Goal: Information Seeking & Learning: Learn about a topic

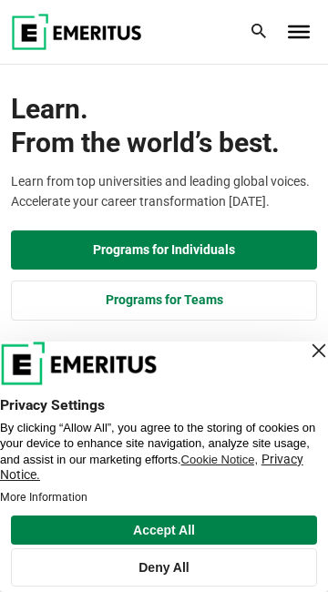
click at [256, 548] on button "Deny All" at bounding box center [164, 567] width 306 height 38
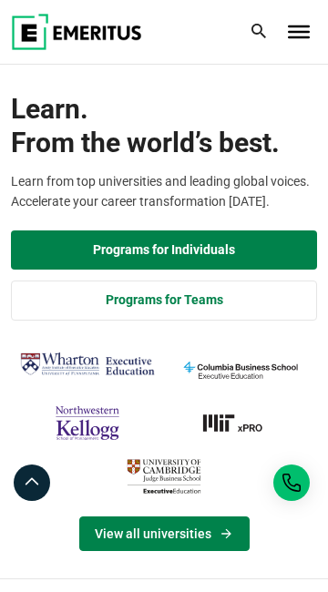
click at [148, 535] on link "View all universities" at bounding box center [164, 533] width 170 height 35
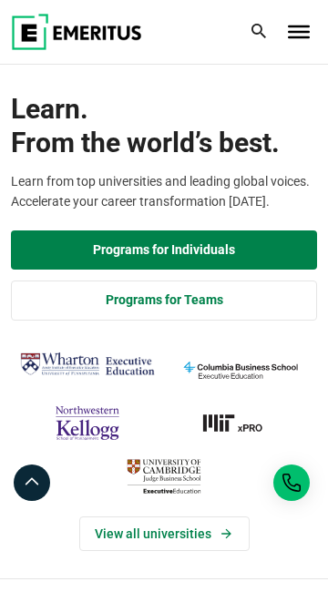
click at [109, 429] on img "northwestern-kellogg" at bounding box center [87, 423] width 135 height 44
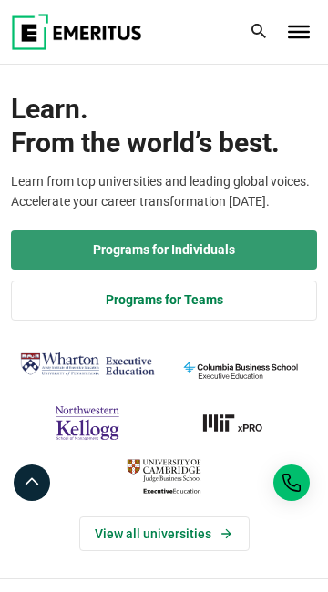
click at [202, 246] on link "Programs for Individuals" at bounding box center [164, 250] width 306 height 40
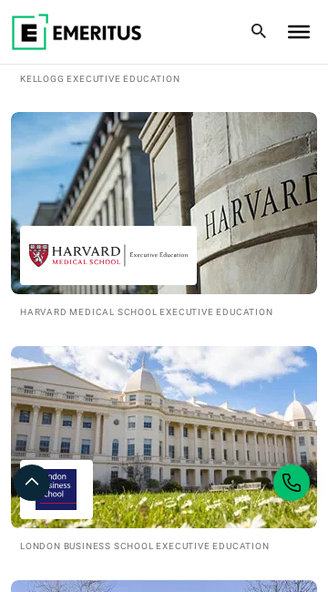
scroll to position [1658, 0]
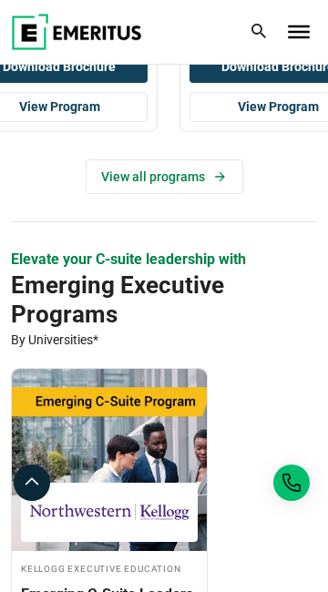
scroll to position [869, 0]
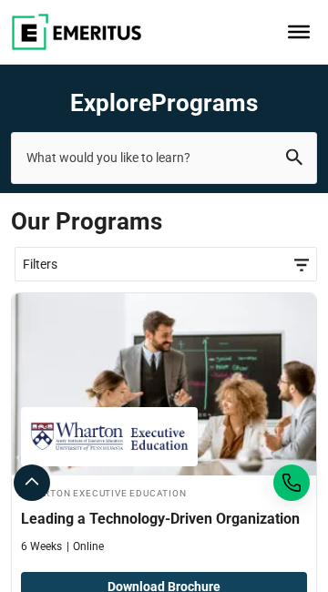
click at [235, 408] on img at bounding box center [164, 384] width 304 height 182
